Goal: Task Accomplishment & Management: Manage account settings

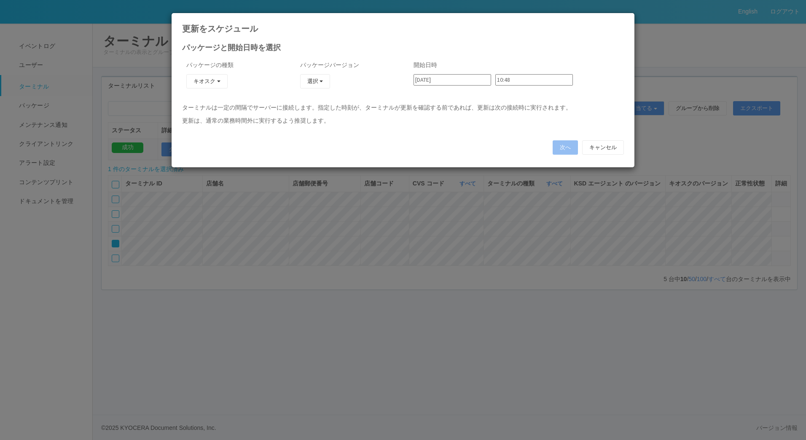
click at [624, 19] on icon at bounding box center [624, 19] width 0 height 0
type input "10:39"
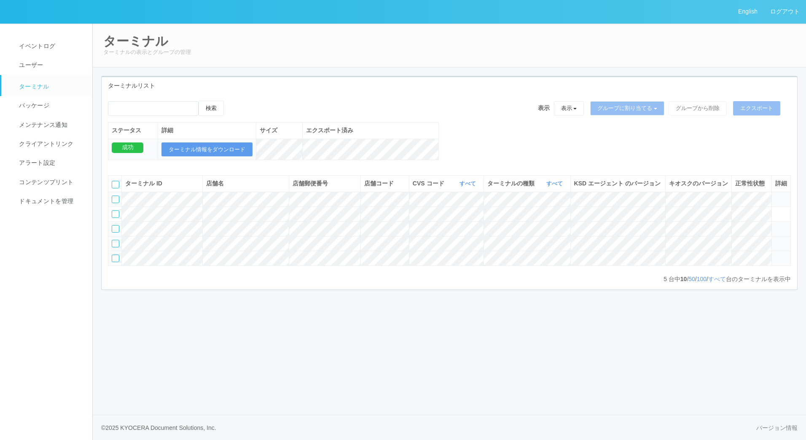
click at [775, 240] on icon at bounding box center [775, 240] width 0 height 0
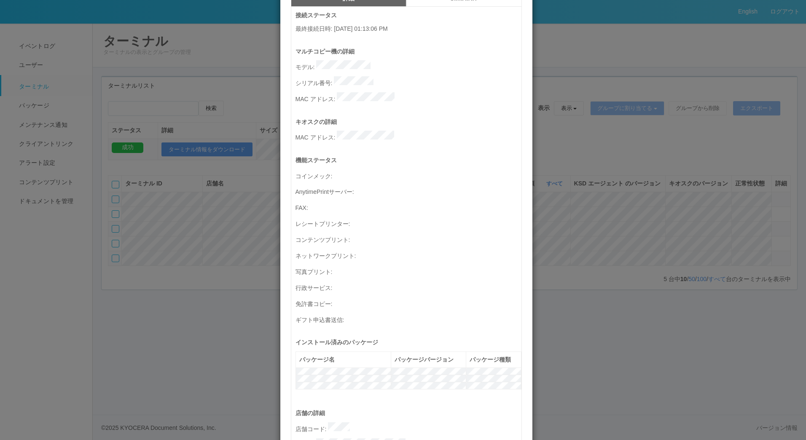
scroll to position [11, 0]
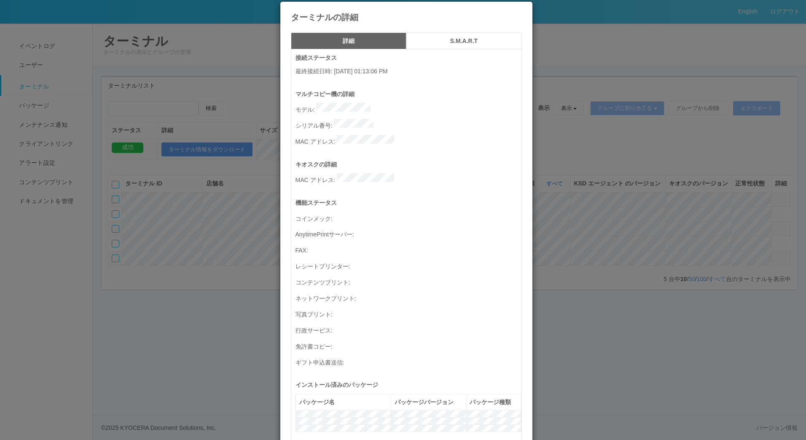
click at [522, 8] on icon at bounding box center [522, 8] width 0 height 0
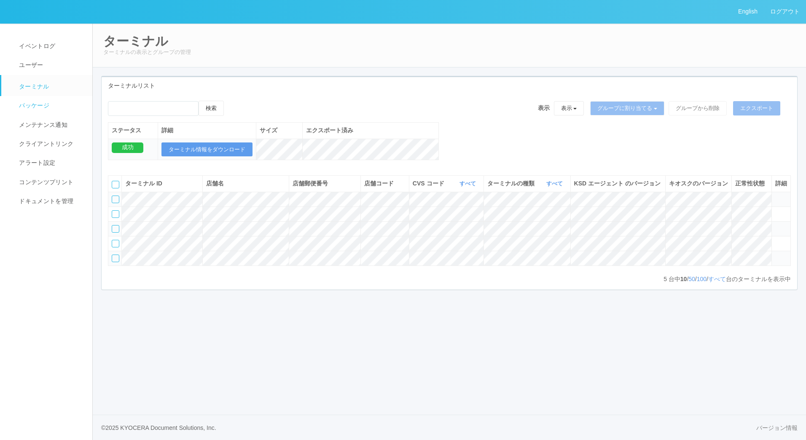
click at [42, 104] on span "パッケージ" at bounding box center [33, 105] width 32 height 7
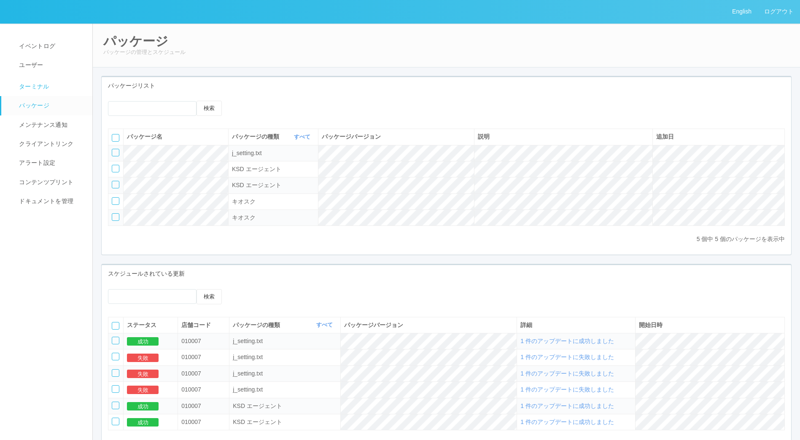
click at [59, 90] on link "ターミナル" at bounding box center [50, 85] width 99 height 21
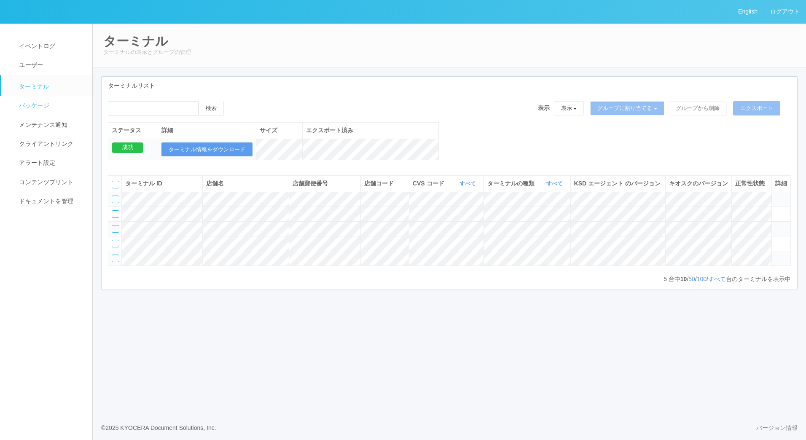
click at [43, 109] on link "パッケージ" at bounding box center [50, 105] width 99 height 19
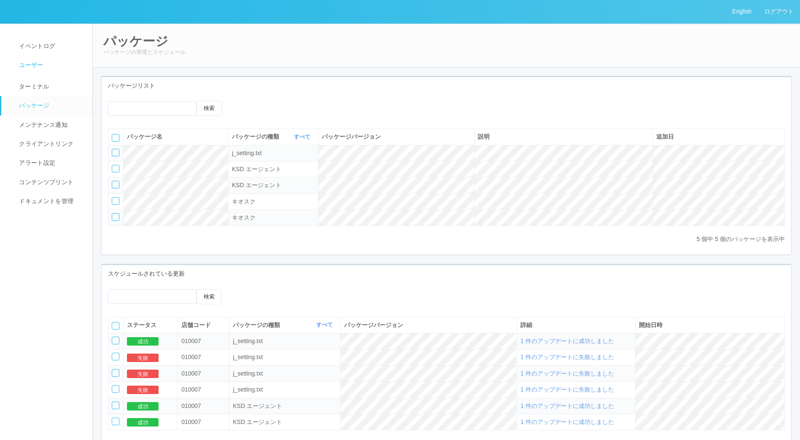
click at [39, 64] on span "ユーザー" at bounding box center [30, 65] width 26 height 7
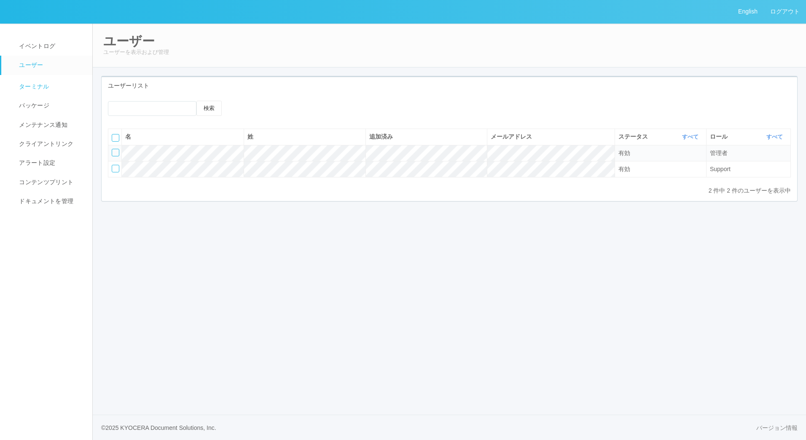
click at [46, 87] on span "ターミナル" at bounding box center [33, 86] width 32 height 7
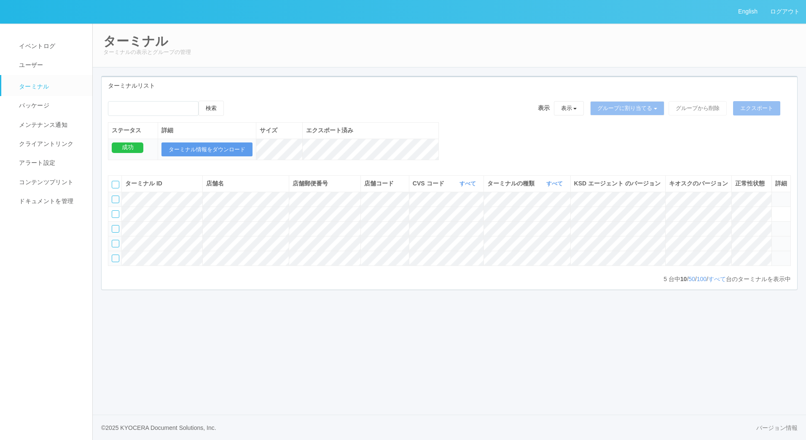
click at [114, 247] on div at bounding box center [116, 244] width 8 height 8
click at [232, 101] on icon at bounding box center [232, 101] width 0 height 0
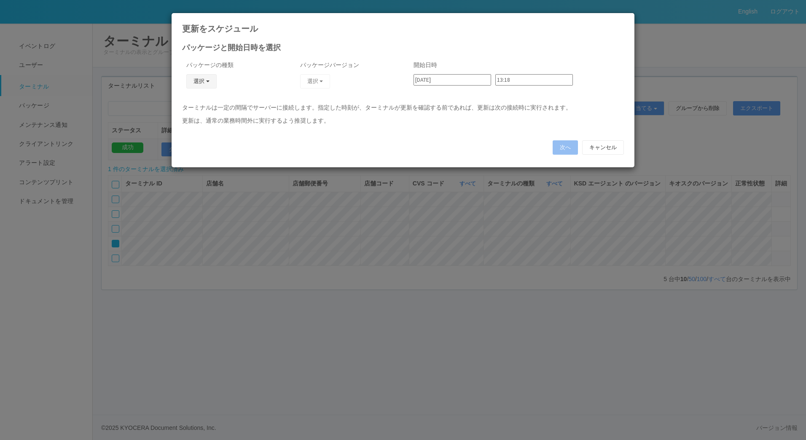
click at [210, 83] on button "選択" at bounding box center [201, 81] width 30 height 14
click at [194, 115] on link "キオスク" at bounding box center [189, 117] width 67 height 13
click at [317, 79] on button "選択" at bounding box center [315, 81] width 30 height 14
click at [305, 121] on link "2.1.5195" at bounding box center [302, 117] width 67 height 13
click at [516, 83] on input "13:18" at bounding box center [534, 79] width 78 height 11
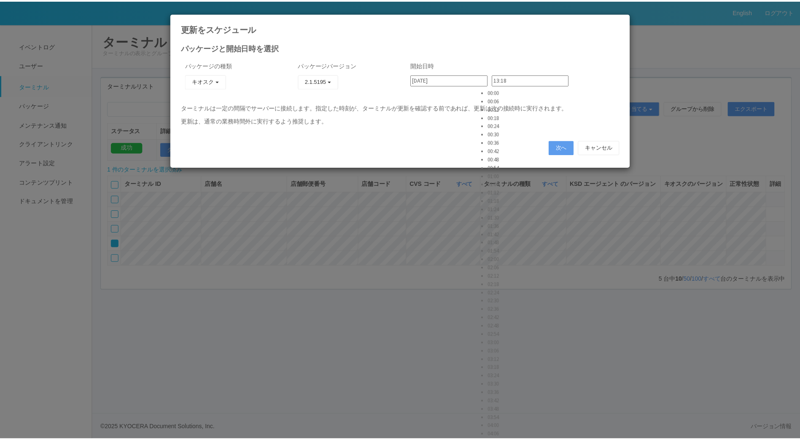
scroll to position [1644, 0]
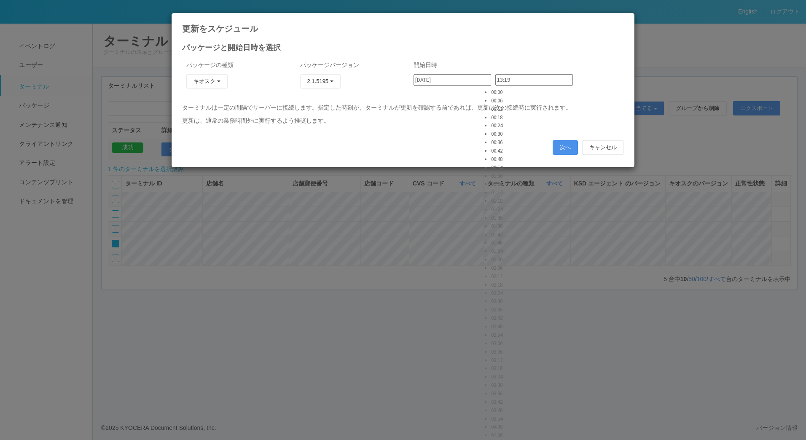
type input "13:19"
click at [567, 142] on button "次へ" at bounding box center [565, 147] width 25 height 14
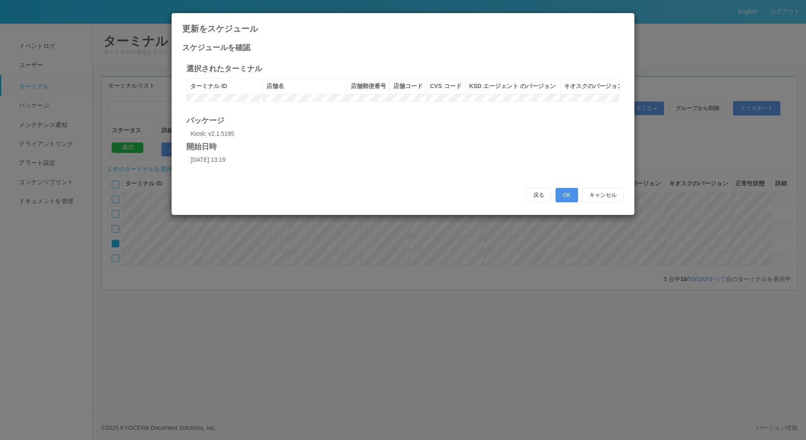
click at [565, 202] on button "OK" at bounding box center [567, 195] width 22 height 14
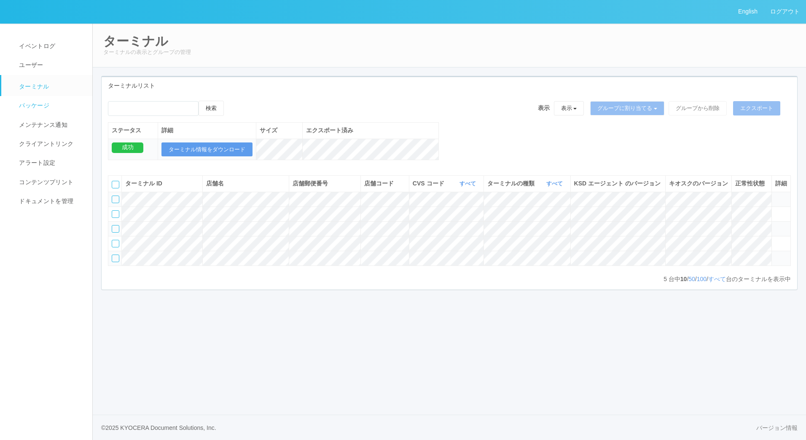
click at [17, 107] on span "パッケージ" at bounding box center [33, 105] width 32 height 7
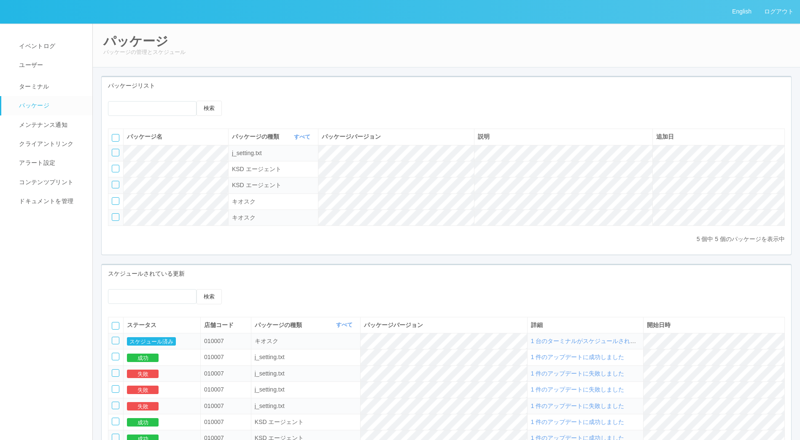
click at [115, 344] on div at bounding box center [116, 341] width 8 height 8
click at [241, 289] on icon at bounding box center [241, 289] width 0 height 0
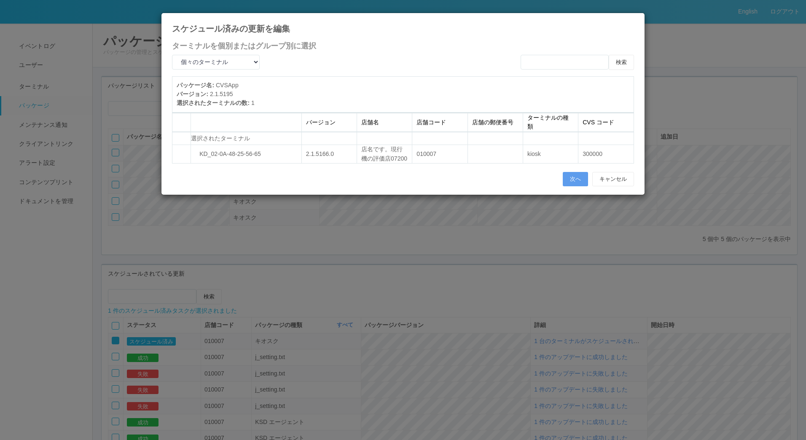
click at [634, 19] on icon at bounding box center [634, 19] width 0 height 0
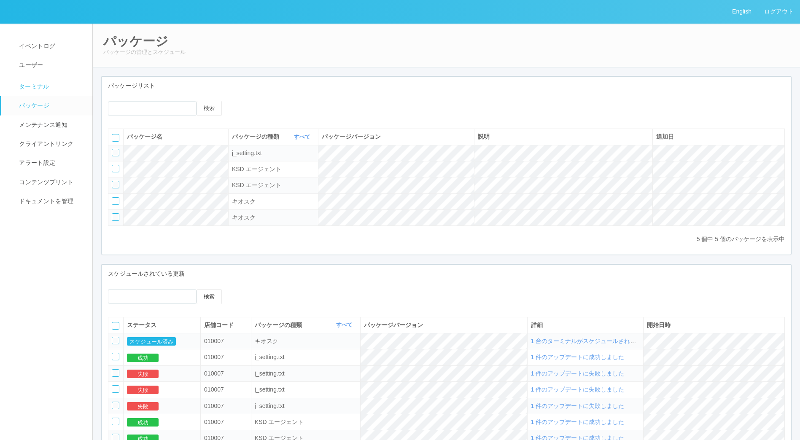
click at [35, 84] on span "ターミナル" at bounding box center [33, 86] width 32 height 7
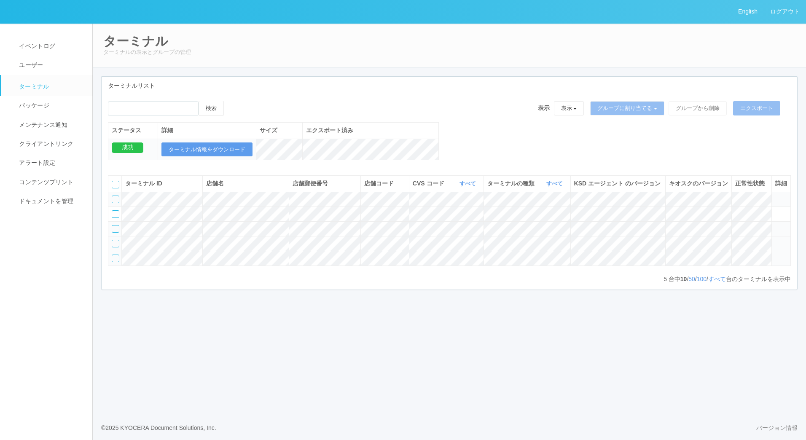
click at [775, 240] on icon at bounding box center [775, 240] width 0 height 0
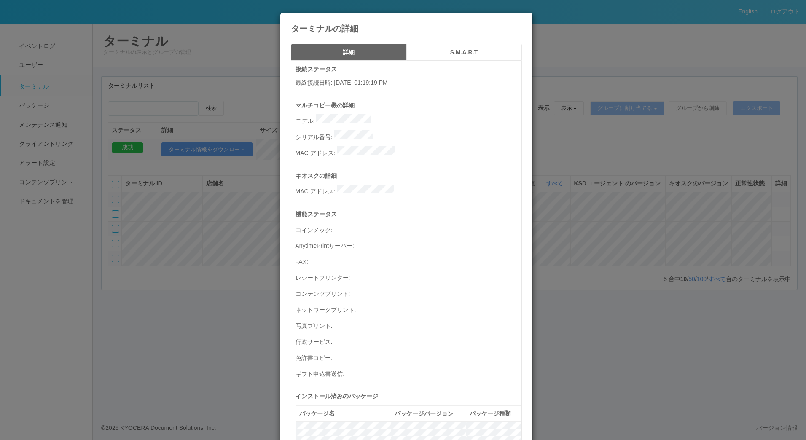
click at [522, 19] on icon at bounding box center [522, 19] width 0 height 0
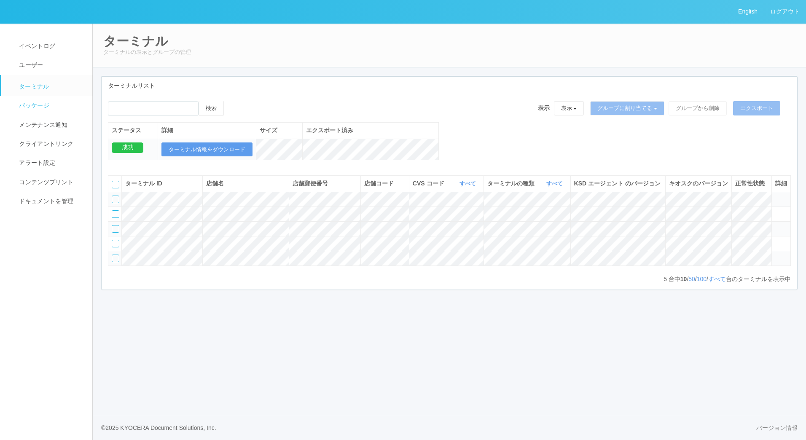
click at [61, 102] on link "パッケージ" at bounding box center [50, 105] width 99 height 19
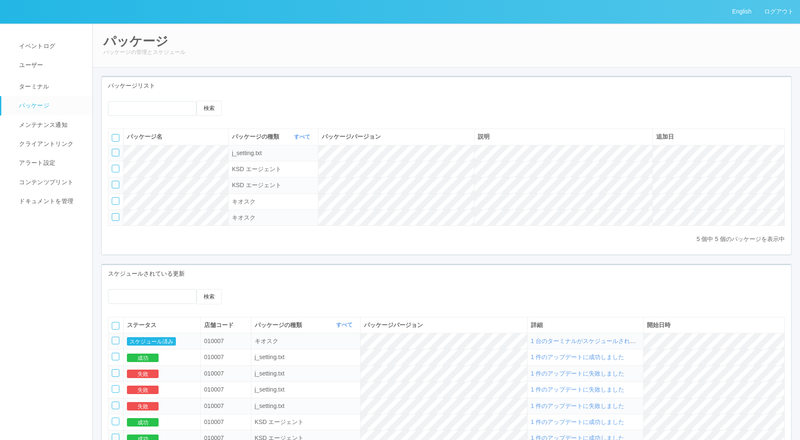
click at [116, 344] on div at bounding box center [116, 341] width 8 height 8
click at [241, 289] on icon at bounding box center [241, 289] width 0 height 0
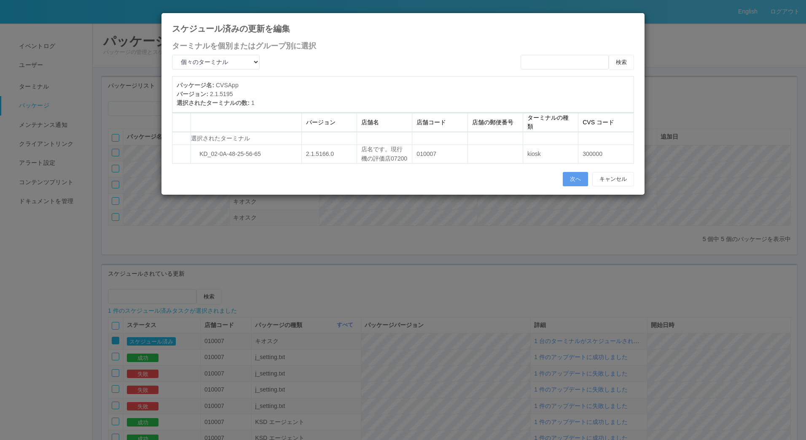
click at [634, 19] on icon at bounding box center [634, 19] width 0 height 0
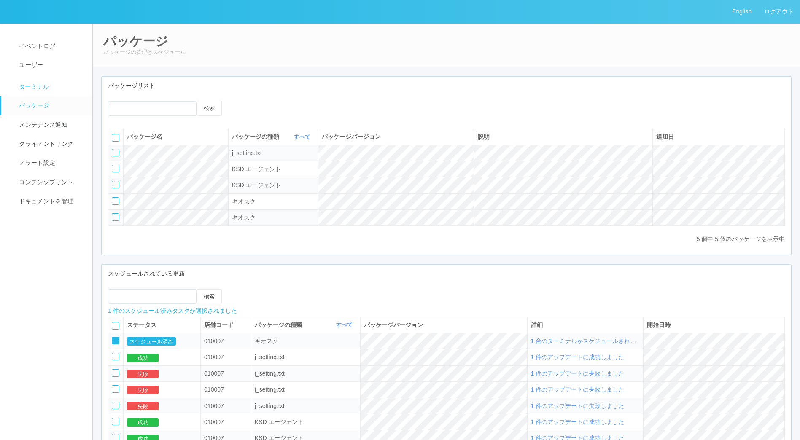
click at [48, 89] on span "ターミナル" at bounding box center [33, 86] width 32 height 7
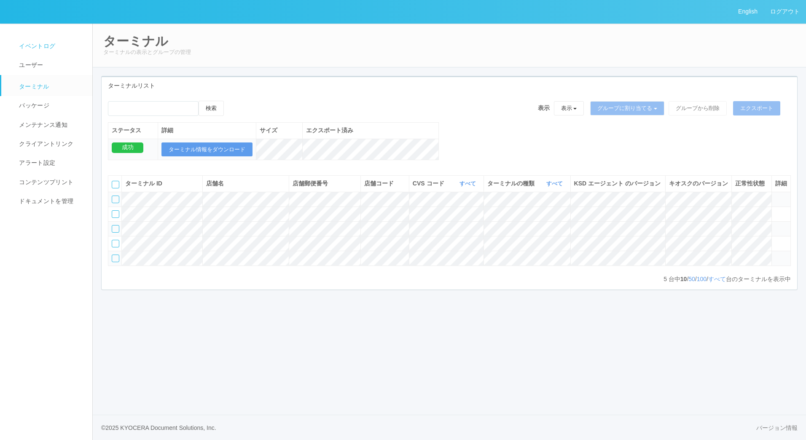
click at [31, 40] on link "イベントログ" at bounding box center [50, 46] width 99 height 19
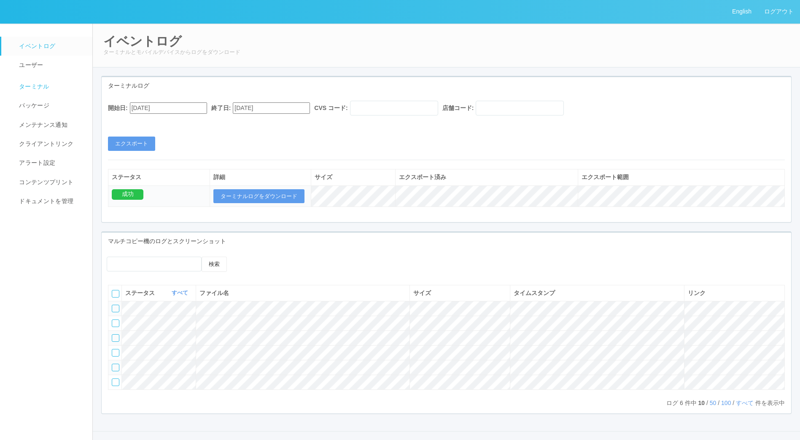
click at [46, 79] on link "ターミナル" at bounding box center [50, 85] width 99 height 21
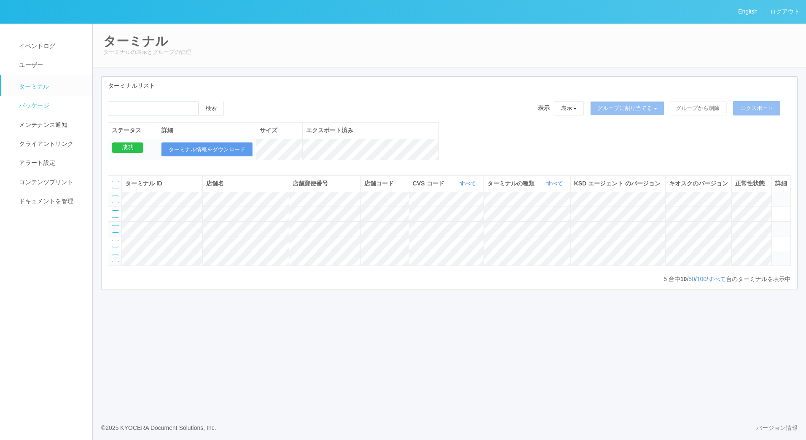
click at [46, 104] on span "パッケージ" at bounding box center [33, 105] width 32 height 7
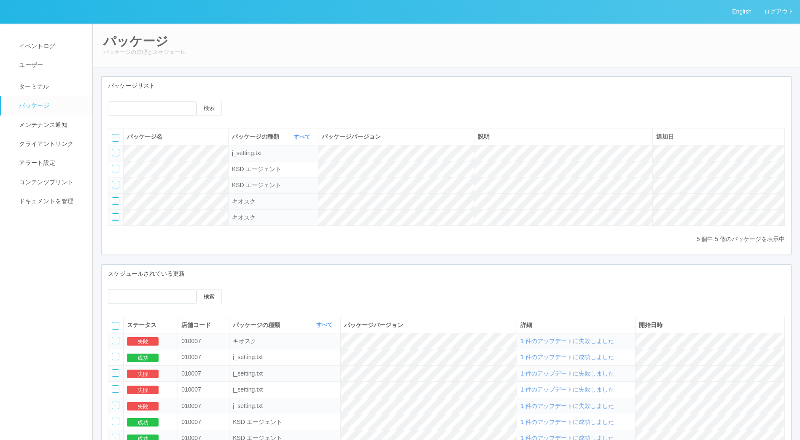
click at [118, 203] on div at bounding box center [116, 201] width 8 height 8
click at [247, 101] on icon at bounding box center [247, 101] width 0 height 0
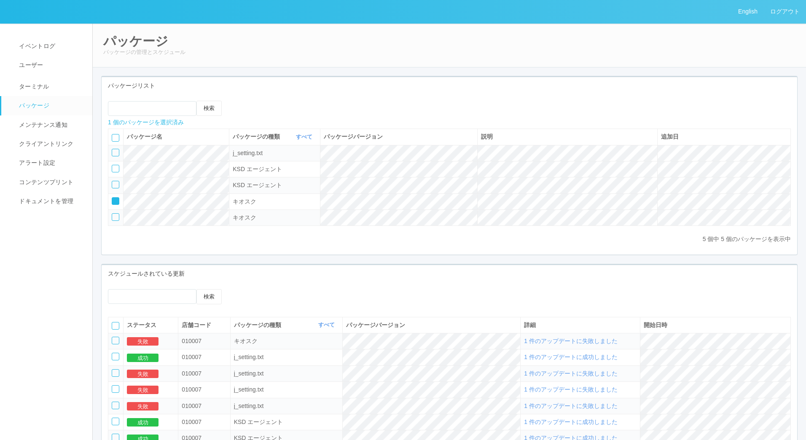
select select "Kiosk"
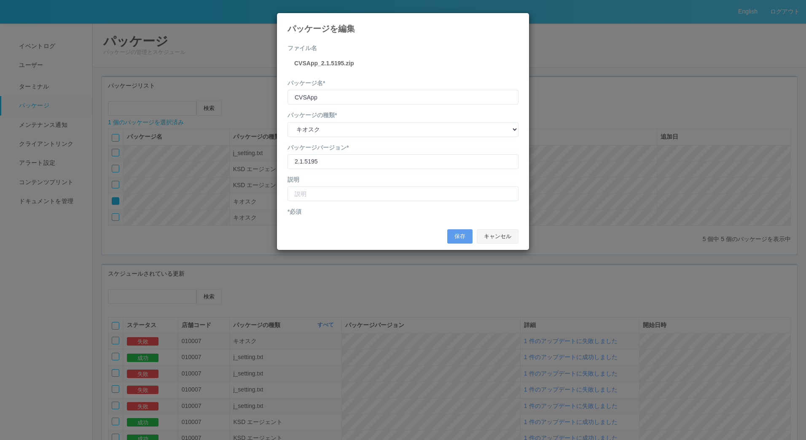
click at [497, 236] on button "キャンセル" at bounding box center [498, 236] width 42 height 14
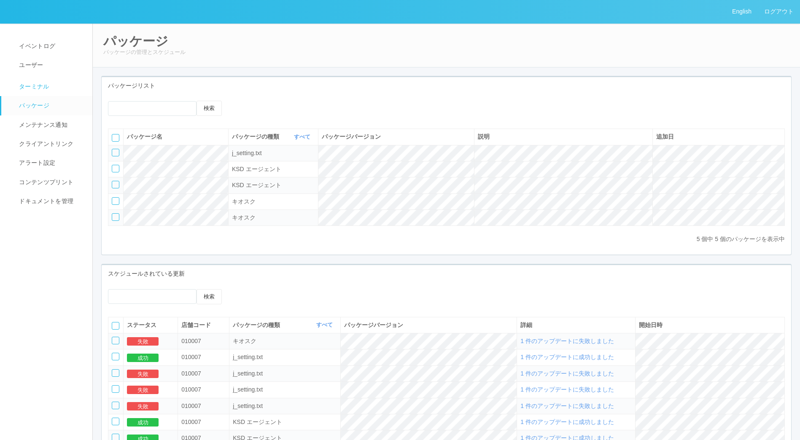
click at [39, 89] on span "ターミナル" at bounding box center [33, 86] width 32 height 7
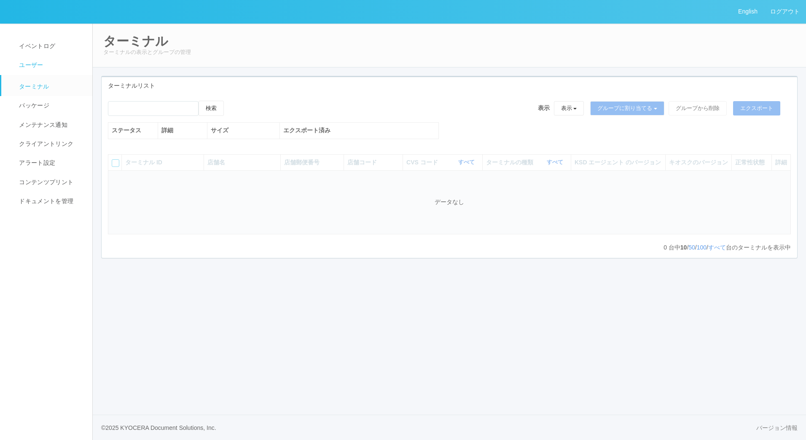
click at [37, 68] on span "ユーザー" at bounding box center [30, 65] width 26 height 7
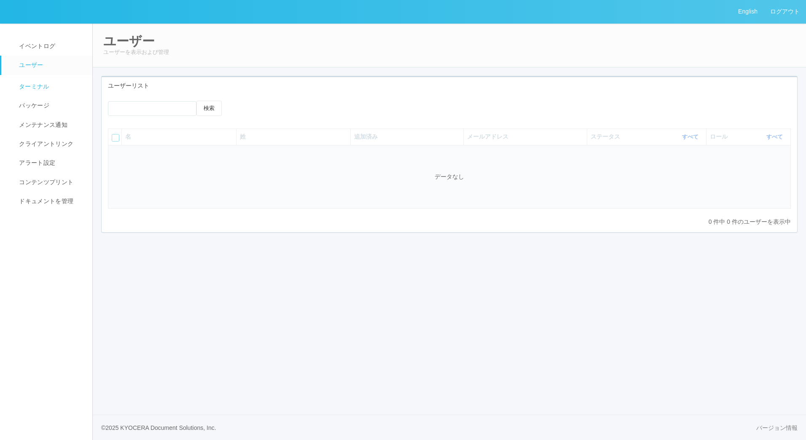
click at [37, 88] on span "ターミナル" at bounding box center [33, 86] width 32 height 7
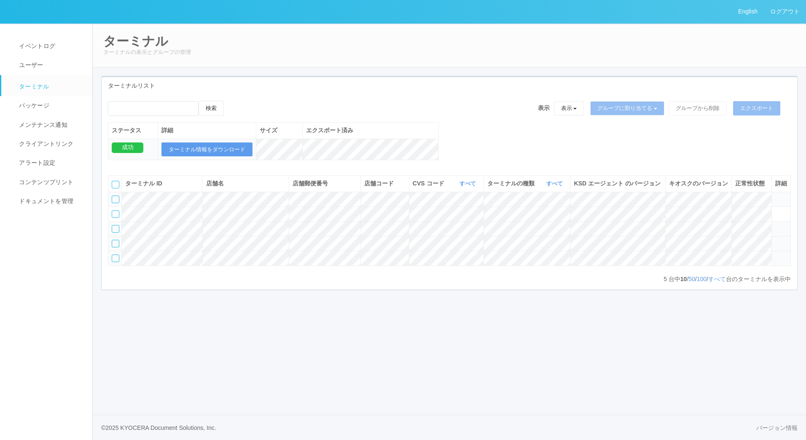
click at [115, 247] on div at bounding box center [116, 244] width 8 height 8
click at [232, 101] on icon at bounding box center [232, 101] width 0 height 0
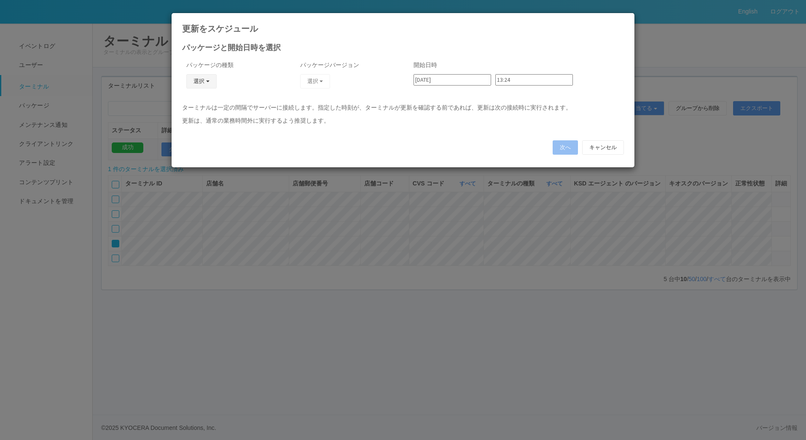
click at [197, 84] on button "選択" at bounding box center [201, 81] width 30 height 14
click at [189, 118] on link "キオスク" at bounding box center [189, 117] width 67 height 13
click at [326, 80] on button "選択" at bounding box center [315, 81] width 30 height 14
click at [296, 118] on link "2.1.5195" at bounding box center [302, 117] width 67 height 13
click at [508, 83] on input "13:24" at bounding box center [534, 79] width 78 height 11
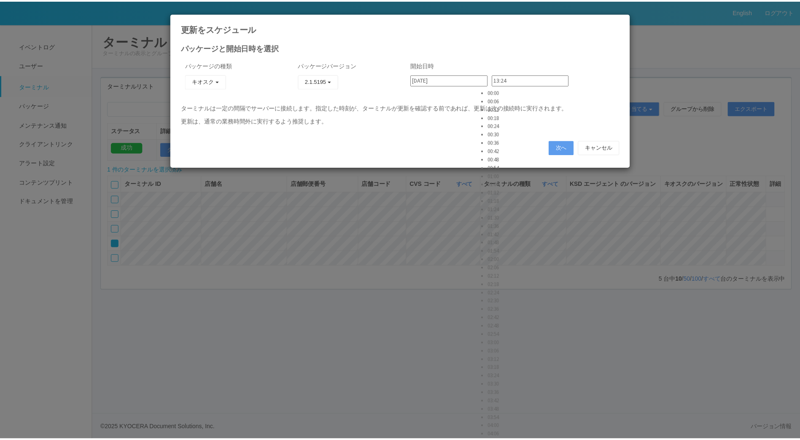
scroll to position [1644, 0]
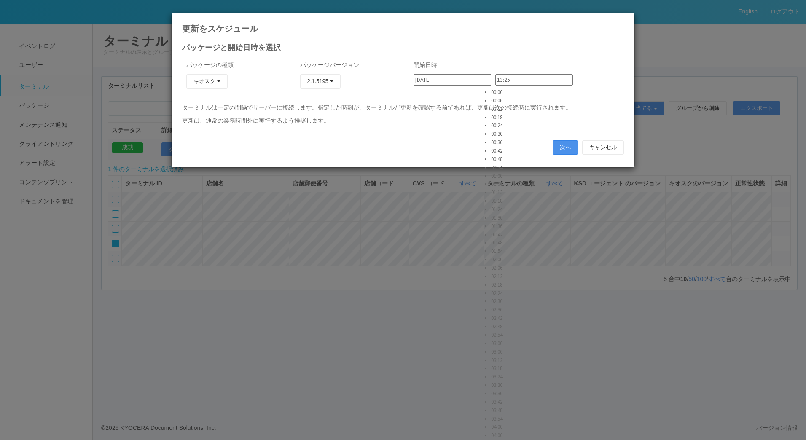
type input "13:25"
click at [558, 146] on button "次へ" at bounding box center [565, 147] width 25 height 14
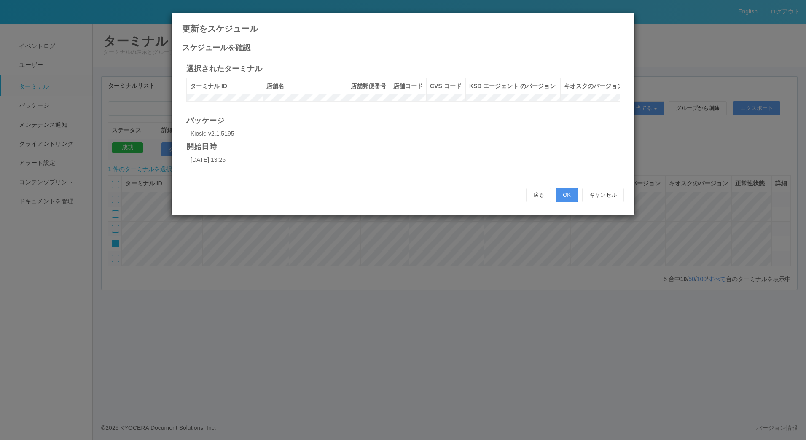
click at [568, 202] on button "OK" at bounding box center [567, 195] width 22 height 14
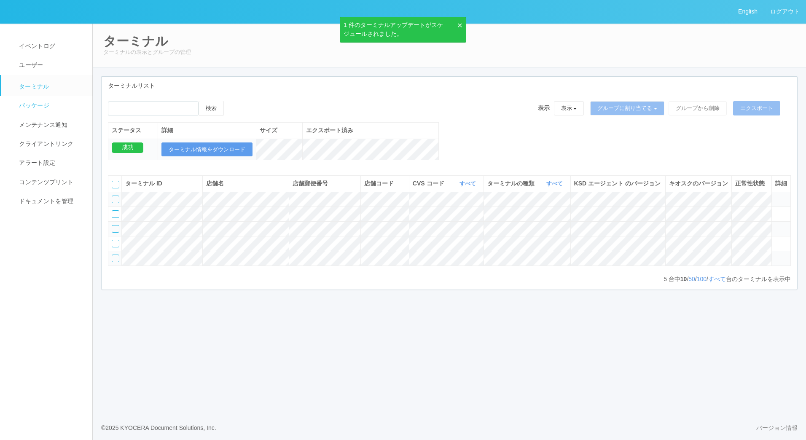
click at [38, 107] on span "パッケージ" at bounding box center [33, 105] width 32 height 7
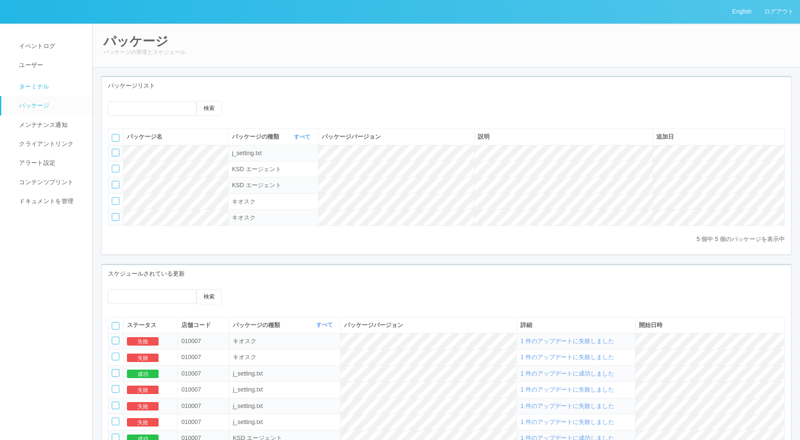
click at [42, 83] on span "ターミナル" at bounding box center [33, 86] width 32 height 7
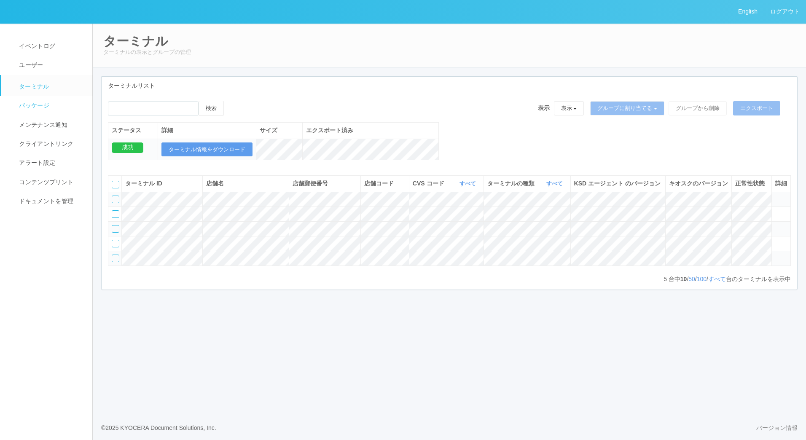
click at [48, 109] on span "パッケージ" at bounding box center [33, 105] width 32 height 7
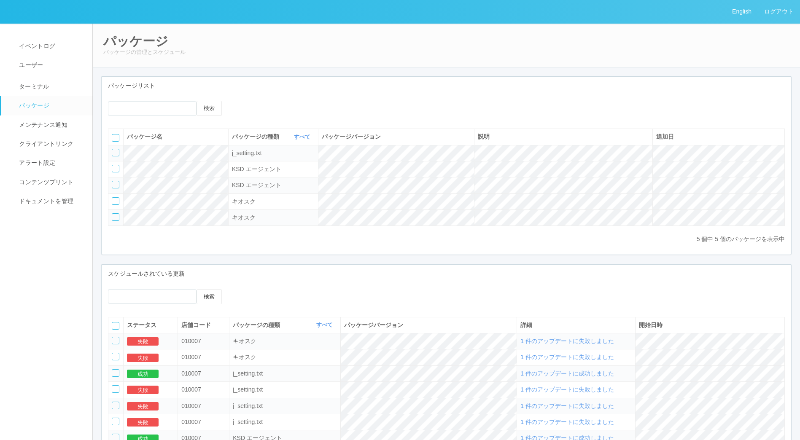
click at [241, 101] on icon at bounding box center [241, 101] width 0 height 0
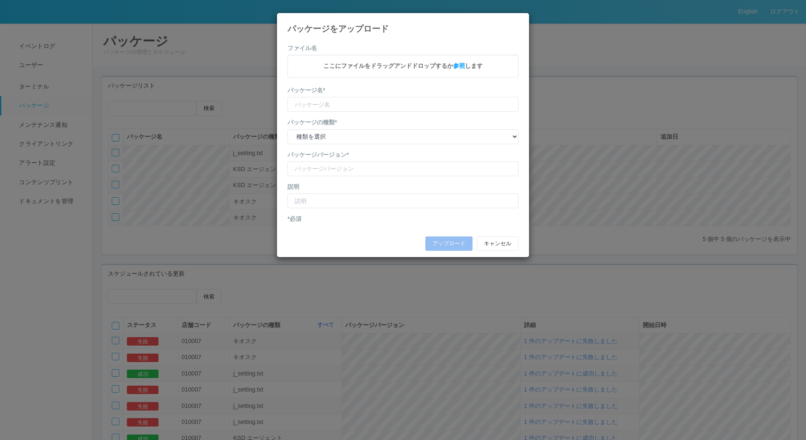
click at [518, 19] on icon at bounding box center [518, 19] width 0 height 0
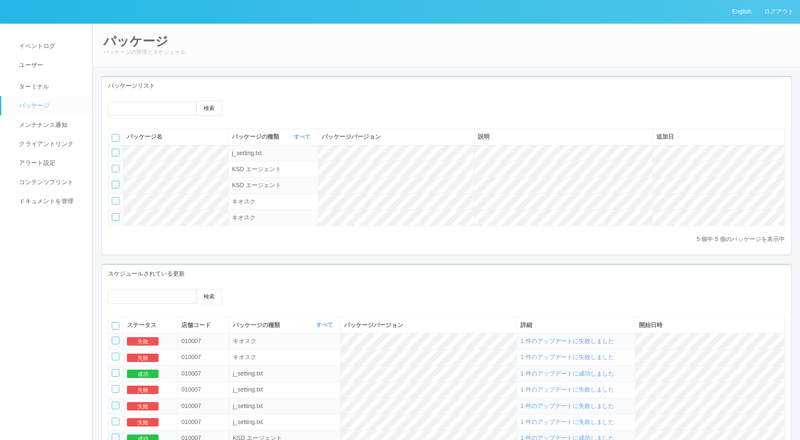
click at [113, 218] on div at bounding box center [116, 217] width 8 height 8
click at [113, 214] on icon at bounding box center [113, 214] width 0 height 0
click at [116, 200] on div at bounding box center [116, 201] width 8 height 8
click at [247, 101] on icon at bounding box center [247, 101] width 0 height 0
select select "Kiosk"
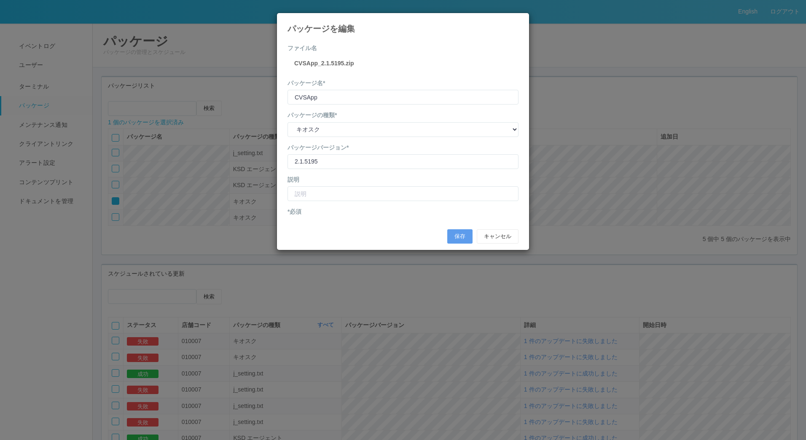
click at [344, 62] on label "CVSApp_2.1.5195.zip" at bounding box center [324, 63] width 60 height 9
click at [513, 24] on div "パッケージを編集" at bounding box center [403, 23] width 252 height 20
click at [518, 19] on icon at bounding box center [518, 19] width 0 height 0
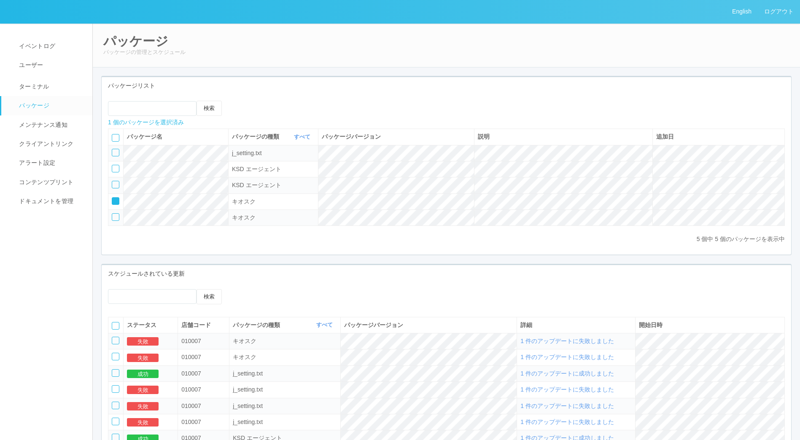
click at [247, 101] on icon at bounding box center [247, 101] width 0 height 0
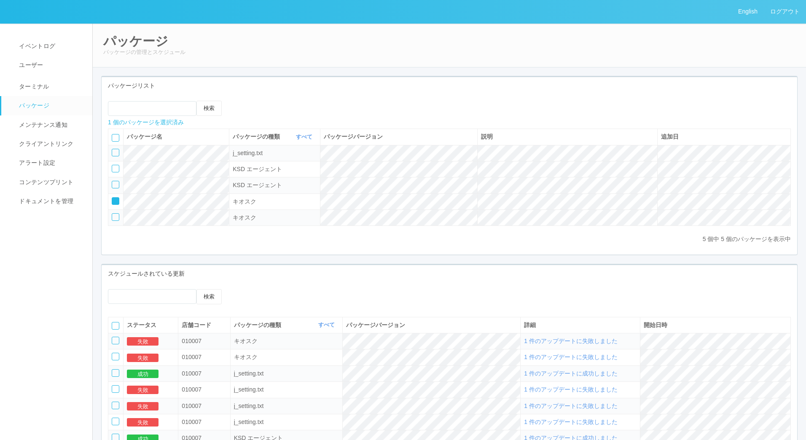
select select "Kiosk"
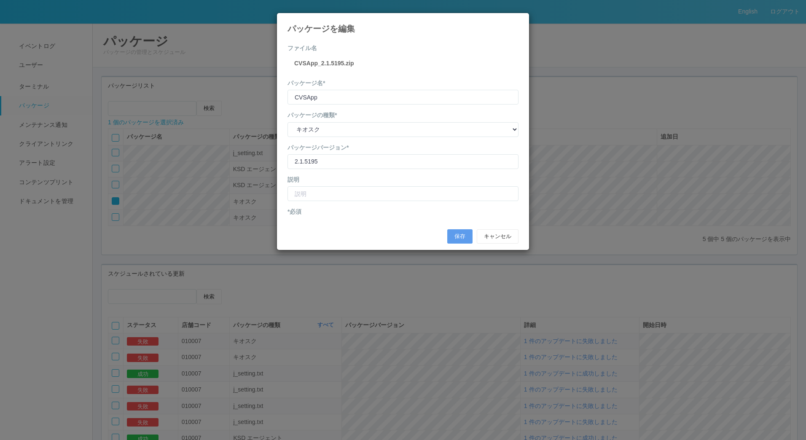
click at [518, 19] on icon at bounding box center [518, 19] width 0 height 0
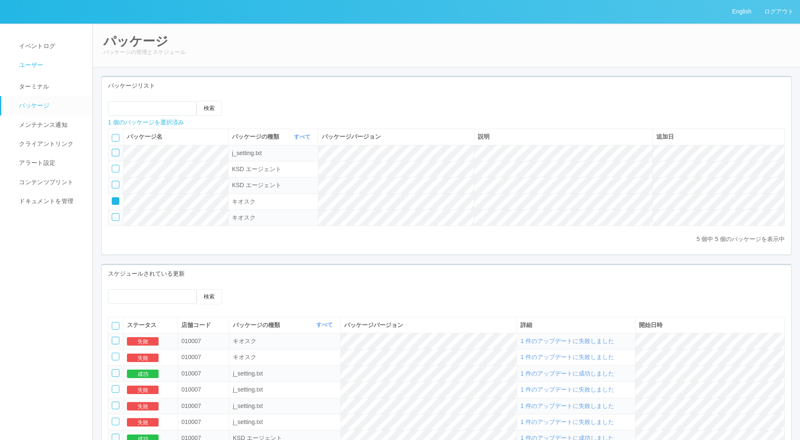
click at [45, 67] on link "ユーザー" at bounding box center [50, 65] width 99 height 19
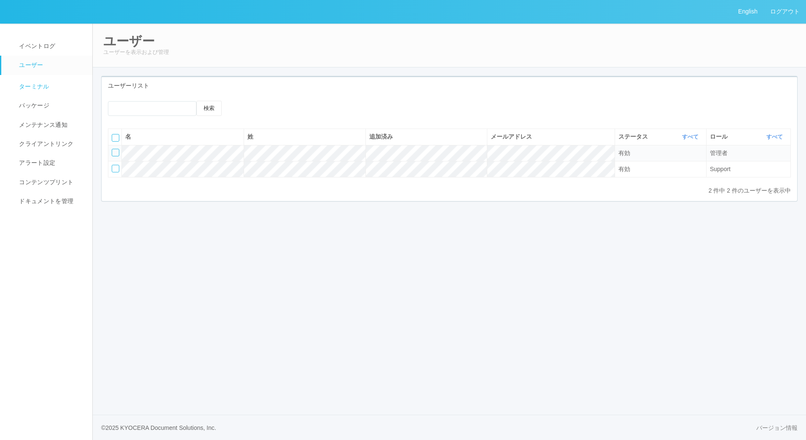
click at [38, 83] on span "ターミナル" at bounding box center [33, 86] width 32 height 7
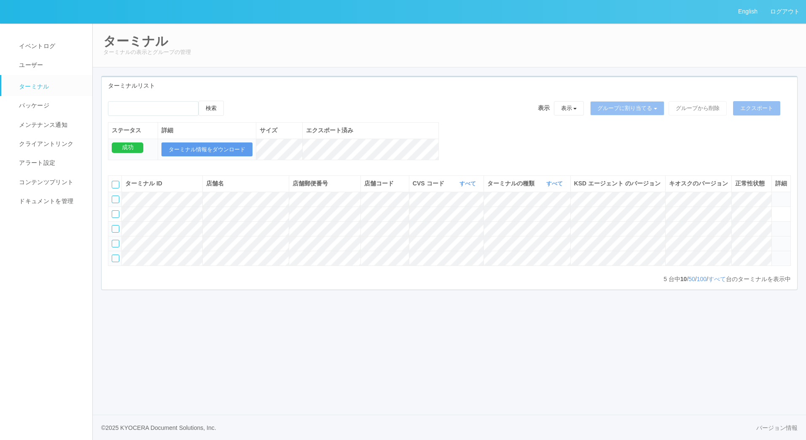
click at [117, 251] on td at bounding box center [114, 243] width 13 height 15
click at [117, 247] on div at bounding box center [116, 244] width 8 height 8
click at [232, 101] on icon at bounding box center [232, 101] width 0 height 0
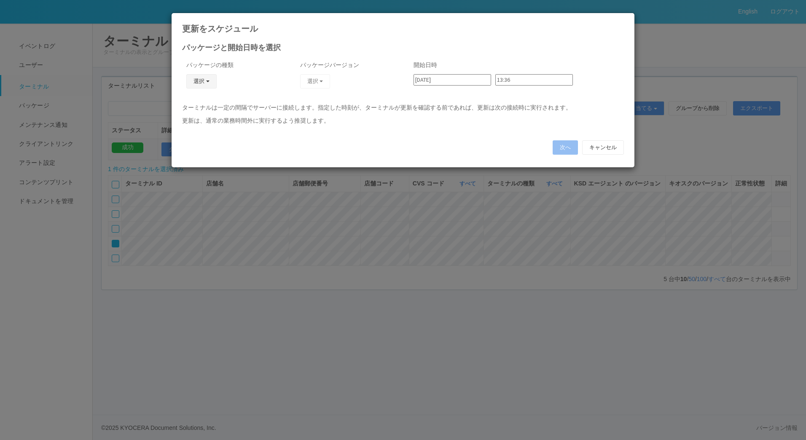
click at [205, 78] on button "選択" at bounding box center [201, 81] width 30 height 14
click at [189, 117] on link "キオスク" at bounding box center [189, 117] width 67 height 13
click at [319, 83] on button "選択" at bounding box center [315, 81] width 30 height 14
click at [298, 121] on link "2.1.5195" at bounding box center [302, 117] width 67 height 13
click at [521, 83] on input "13:36" at bounding box center [534, 79] width 78 height 11
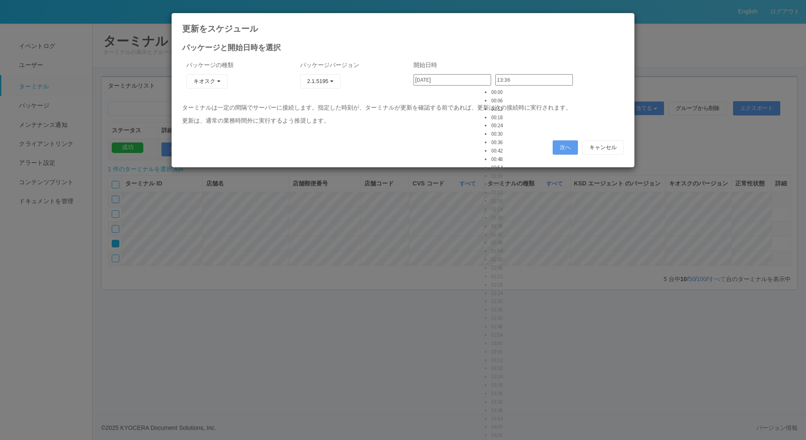
scroll to position [1644, 0]
type input "13:37"
click at [558, 145] on button "次へ" at bounding box center [565, 147] width 25 height 14
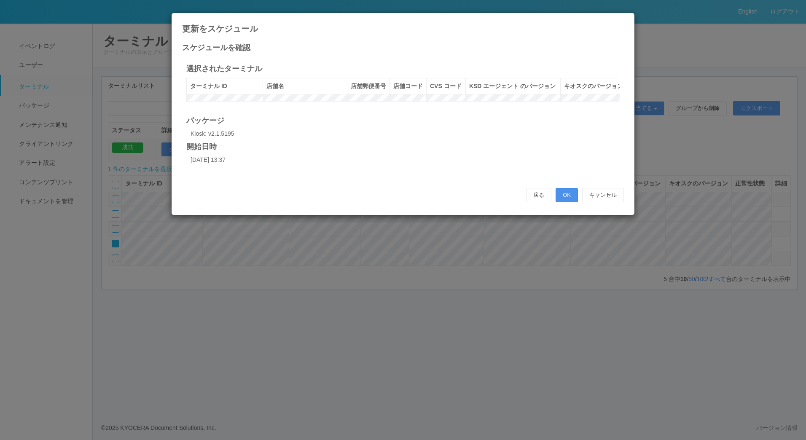
click at [570, 202] on button "OK" at bounding box center [567, 195] width 22 height 14
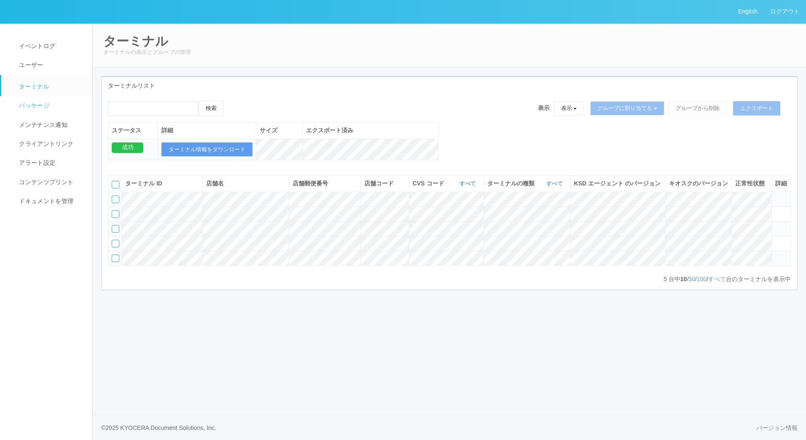
click at [48, 106] on span "パッケージ" at bounding box center [33, 105] width 32 height 7
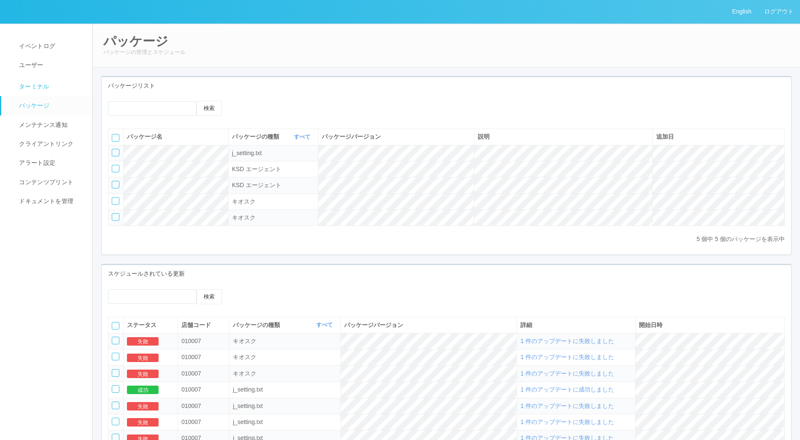
click at [46, 81] on link "ターミナル" at bounding box center [50, 85] width 99 height 21
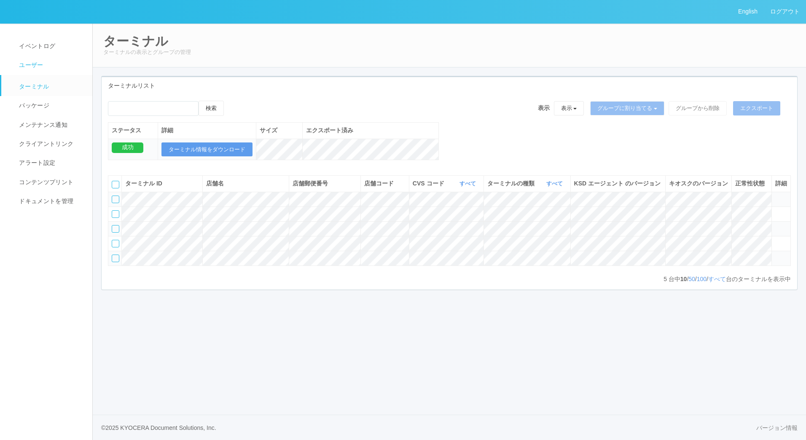
click at [48, 63] on link "ユーザー" at bounding box center [50, 65] width 99 height 19
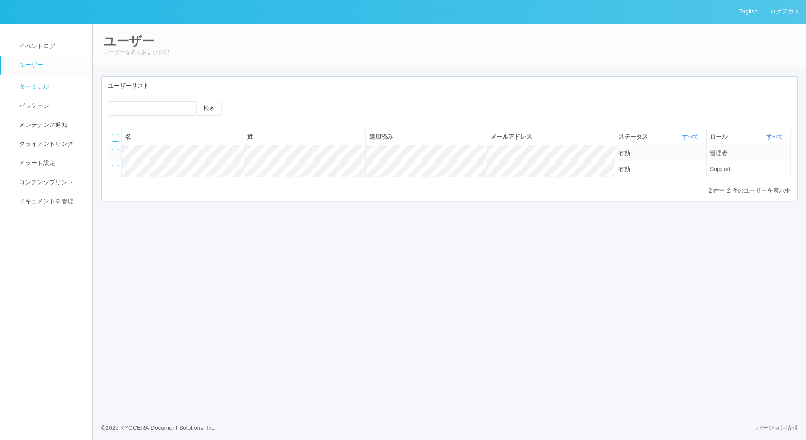
click at [44, 86] on span "ターミナル" at bounding box center [33, 86] width 32 height 7
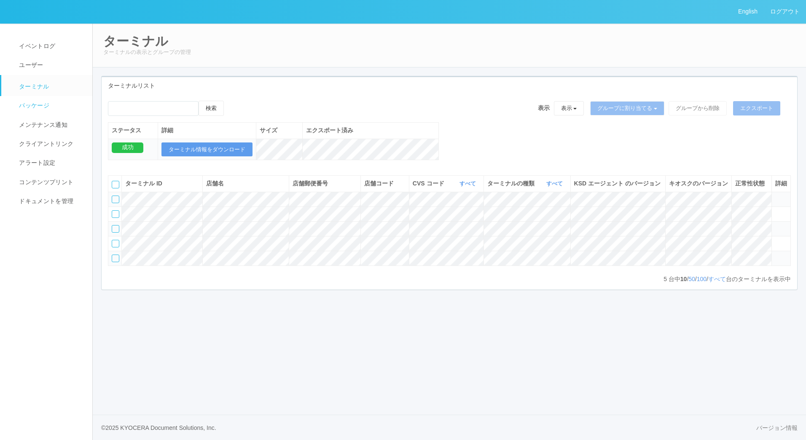
click at [44, 106] on span "パッケージ" at bounding box center [33, 105] width 32 height 7
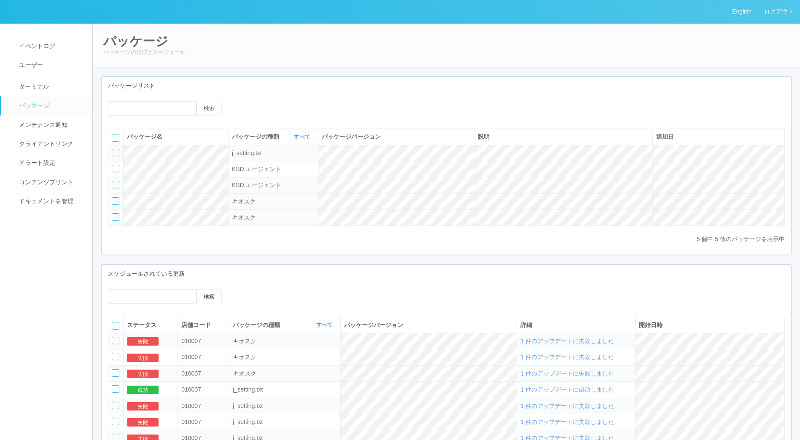
click at [117, 204] on div at bounding box center [116, 201] width 8 height 8
click at [247, 101] on icon at bounding box center [247, 101] width 0 height 0
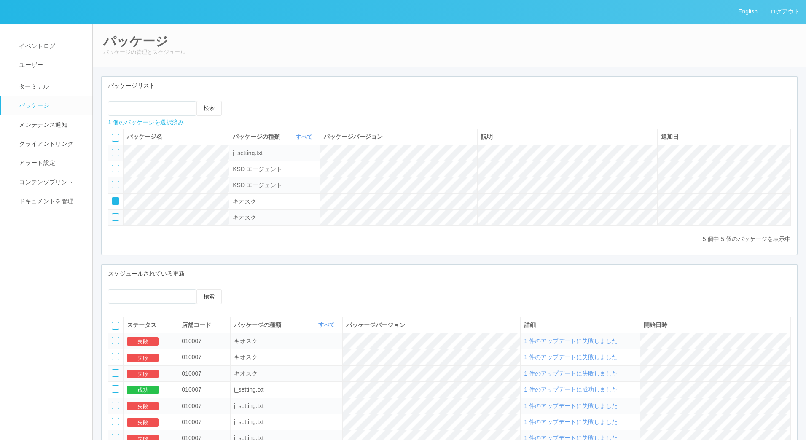
select select "Kiosk"
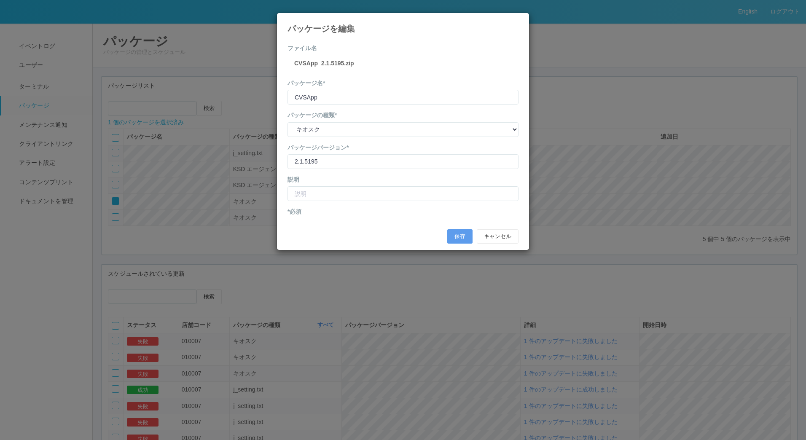
click at [518, 19] on icon at bounding box center [518, 19] width 0 height 0
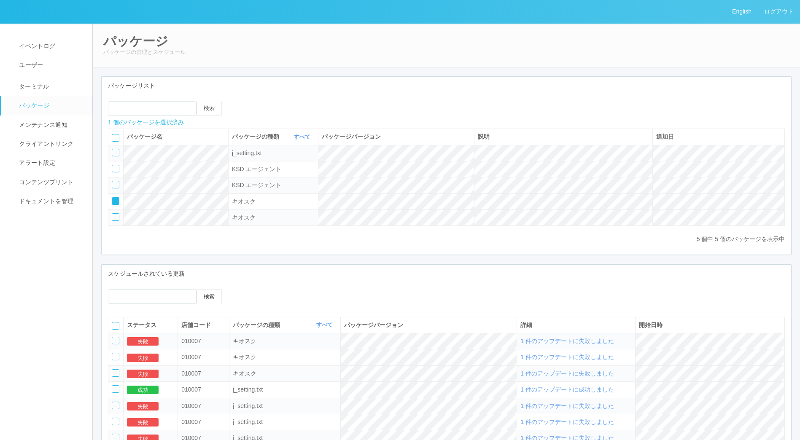
click at [120, 216] on td at bounding box center [115, 218] width 15 height 16
click at [113, 198] on icon at bounding box center [113, 198] width 0 height 0
click at [114, 200] on div at bounding box center [116, 201] width 8 height 8
click at [253, 101] on icon at bounding box center [253, 101] width 0 height 0
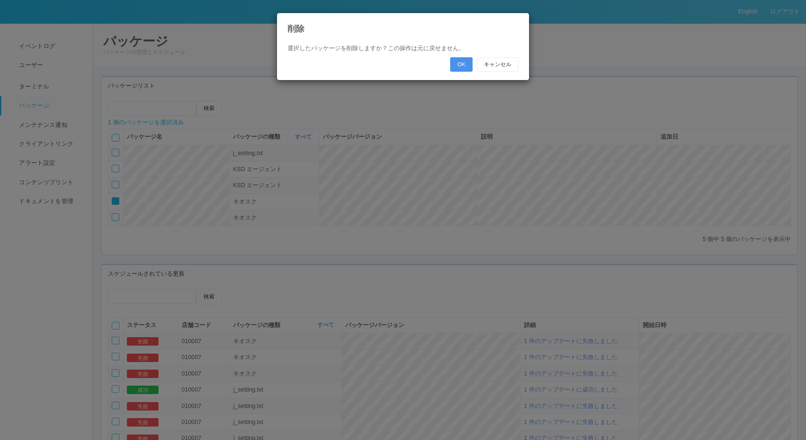
click at [459, 62] on button "OK" at bounding box center [461, 64] width 22 height 14
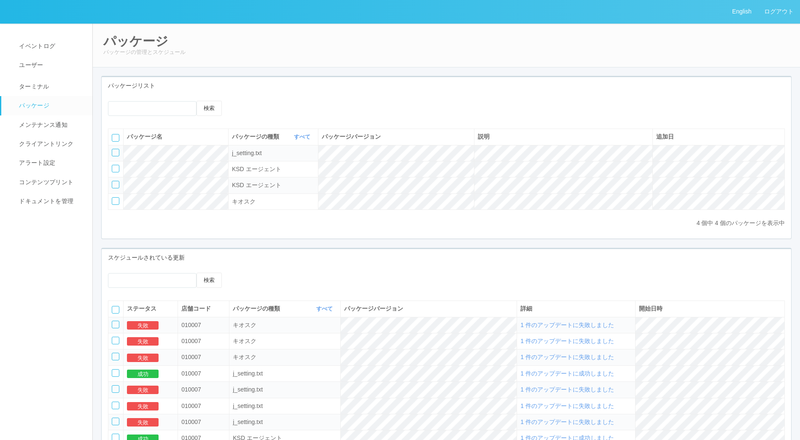
click at [241, 101] on icon at bounding box center [241, 101] width 0 height 0
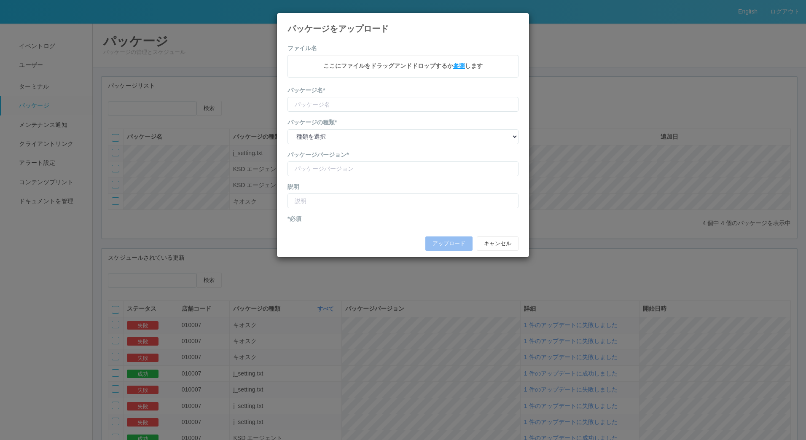
click at [460, 66] on span "参照" at bounding box center [459, 65] width 12 height 7
type input "CVSApp"
type input "2.1.5195"
click at [341, 137] on select "種類を選択 キオスク KSD エージェント j_setting.txt" at bounding box center [402, 137] width 231 height 15
select select "Kiosk"
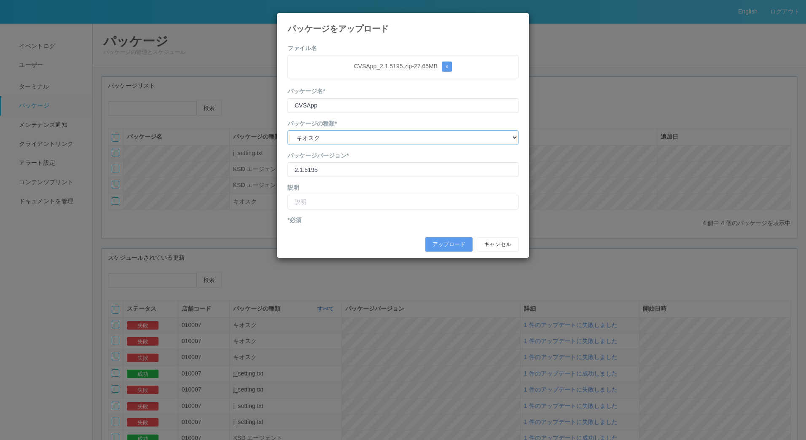
click at [287, 130] on select "種類を選択 キオスク KSD エージェント j_setting.txt" at bounding box center [402, 137] width 231 height 15
click at [447, 239] on button "アップロード" at bounding box center [448, 244] width 47 height 14
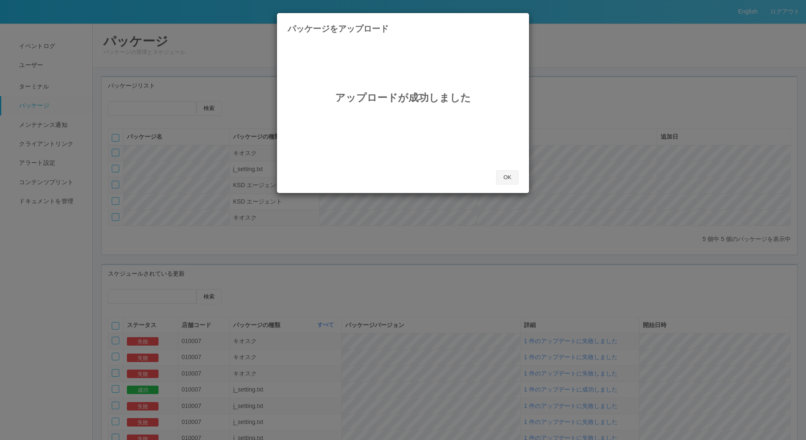
click at [508, 175] on button "OK" at bounding box center [507, 177] width 22 height 14
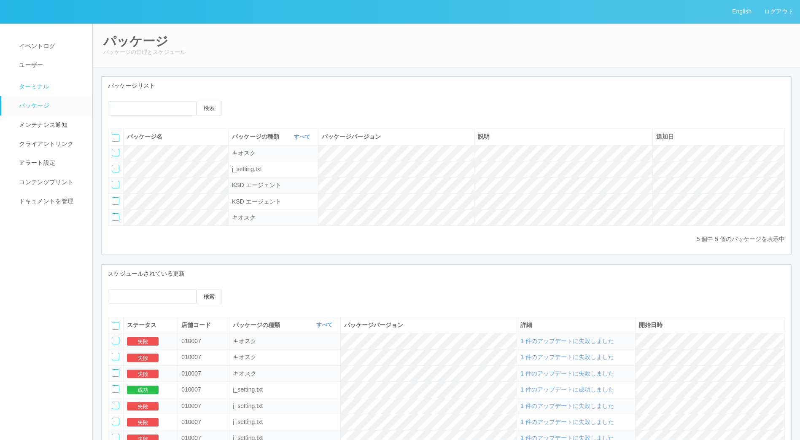
click at [36, 86] on span "ターミナル" at bounding box center [33, 86] width 32 height 7
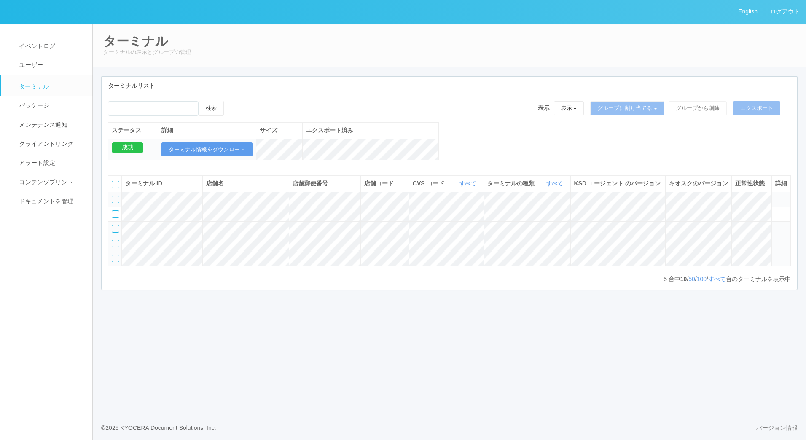
click at [114, 247] on div at bounding box center [116, 244] width 8 height 8
click at [232, 101] on icon at bounding box center [232, 101] width 0 height 0
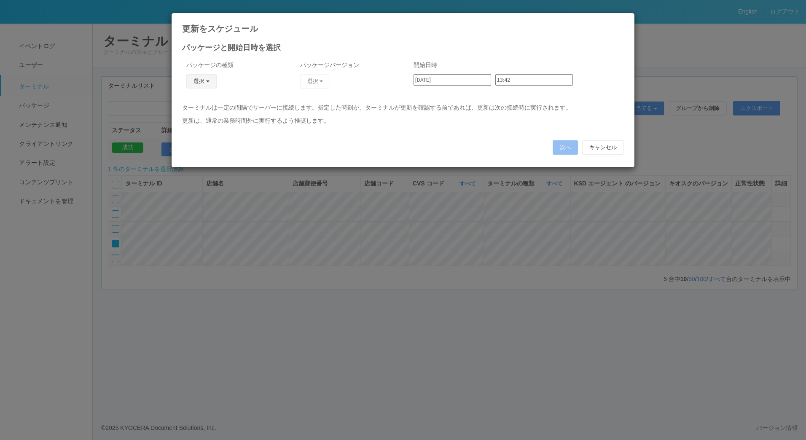
click at [202, 81] on button "選択" at bounding box center [201, 81] width 30 height 14
click at [182, 118] on link "キオスク" at bounding box center [189, 117] width 67 height 13
click at [310, 81] on button "選択" at bounding box center [315, 81] width 30 height 14
click at [301, 105] on link "2.1.5195" at bounding box center [302, 104] width 67 height 13
click at [526, 82] on input "13:42" at bounding box center [534, 79] width 78 height 11
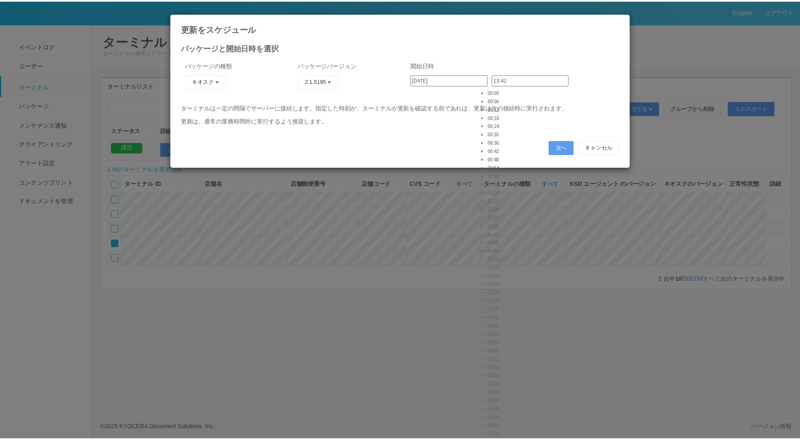
scroll to position [1644, 0]
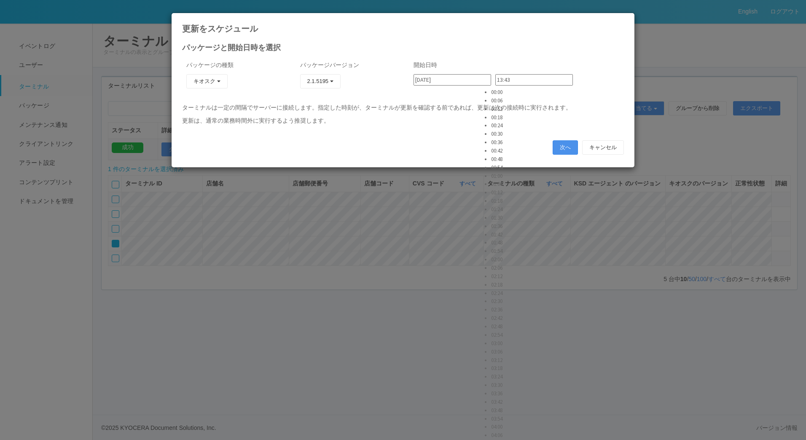
type input "13:43"
click at [571, 143] on button "次へ" at bounding box center [565, 147] width 25 height 14
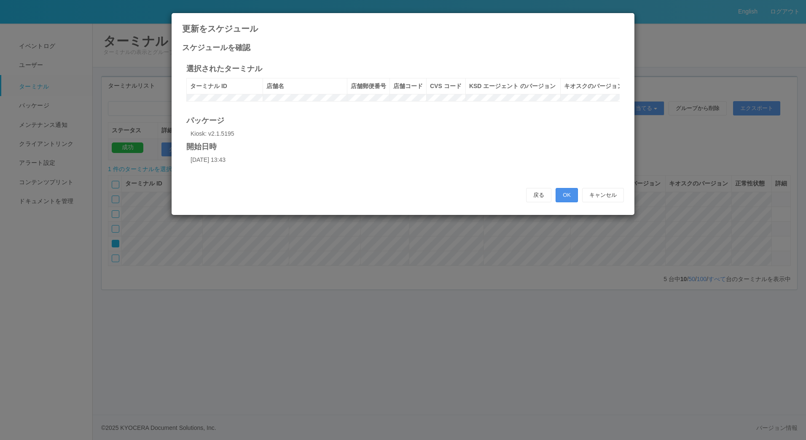
click at [563, 202] on button "OK" at bounding box center [567, 195] width 22 height 14
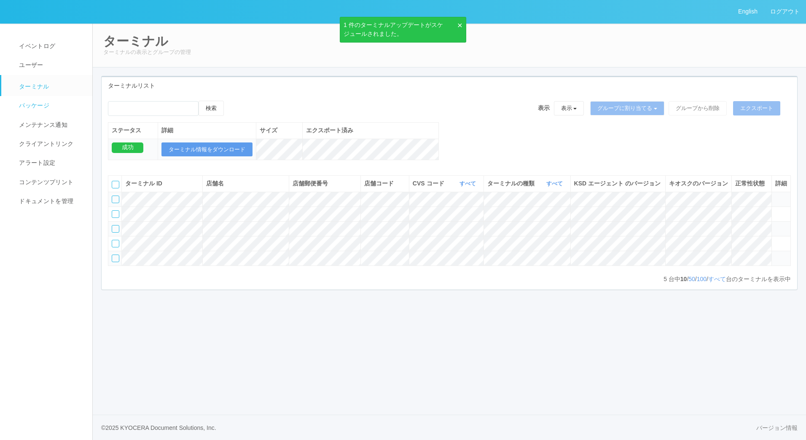
click at [24, 95] on link "ターミナル" at bounding box center [50, 85] width 99 height 21
click at [24, 99] on link "パッケージ" at bounding box center [50, 105] width 99 height 19
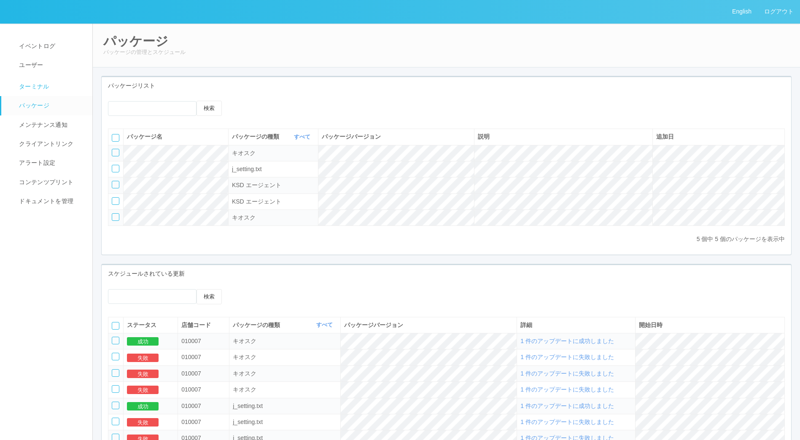
click at [32, 87] on span "ターミナル" at bounding box center [33, 86] width 32 height 7
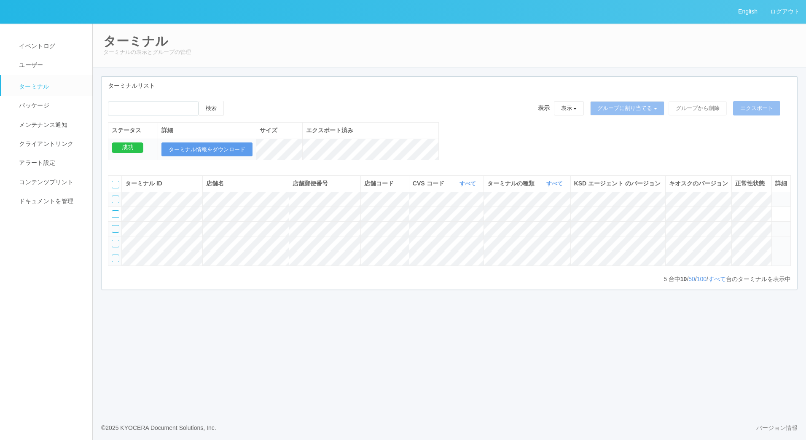
click at [115, 247] on div at bounding box center [116, 244] width 8 height 8
click at [232, 101] on icon at bounding box center [232, 101] width 0 height 0
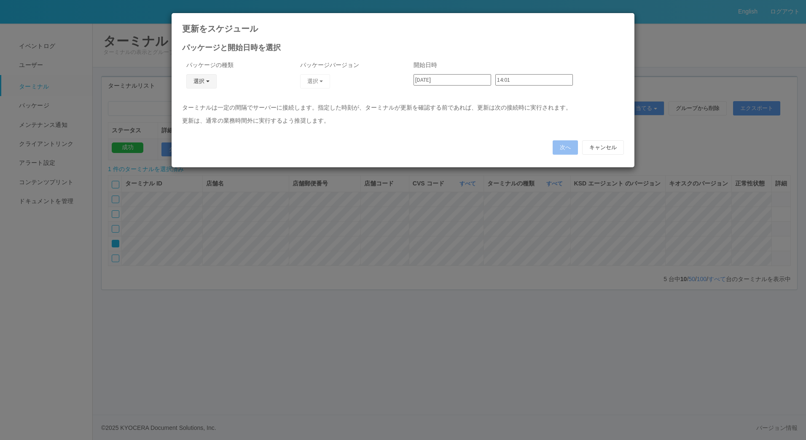
click at [206, 84] on button "選択" at bounding box center [201, 81] width 30 height 14
click at [190, 117] on link "キオスク" at bounding box center [189, 117] width 67 height 13
click at [322, 80] on button "選択" at bounding box center [315, 81] width 30 height 14
click at [303, 107] on link "2.1.5195" at bounding box center [302, 104] width 67 height 13
click at [521, 84] on input "14:01" at bounding box center [534, 79] width 78 height 11
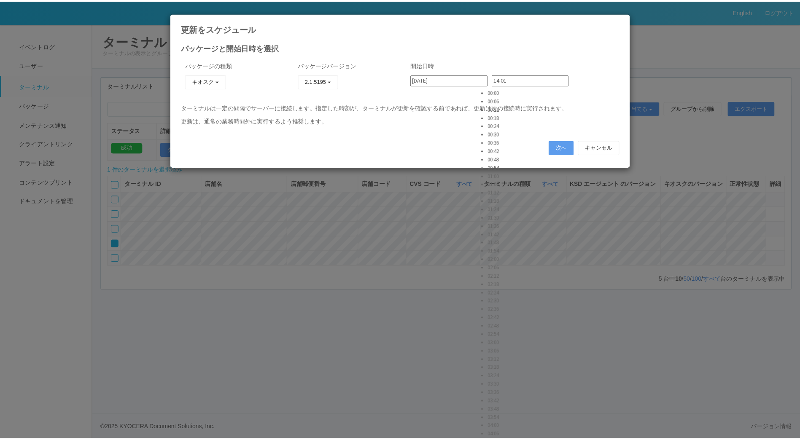
scroll to position [1770, 0]
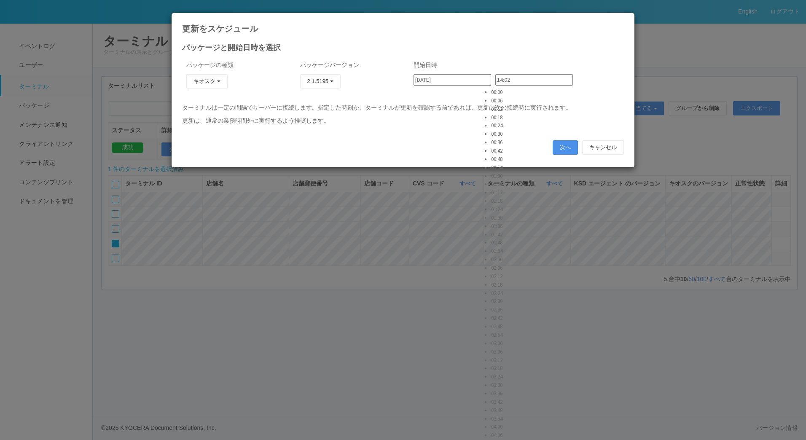
type input "14:02"
click at [560, 145] on button "次へ" at bounding box center [565, 147] width 25 height 14
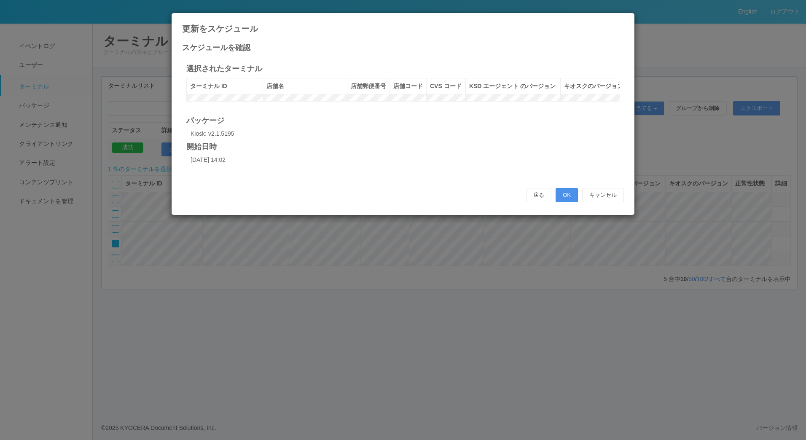
click at [566, 202] on button "OK" at bounding box center [567, 195] width 22 height 14
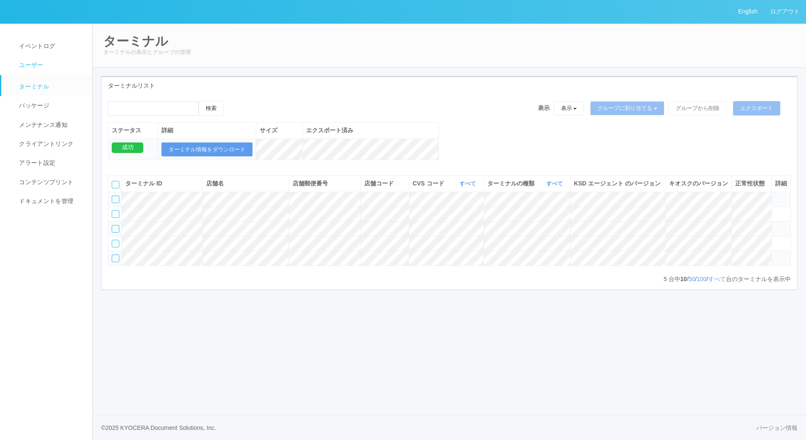
click at [32, 58] on link "ユーザー" at bounding box center [50, 65] width 99 height 19
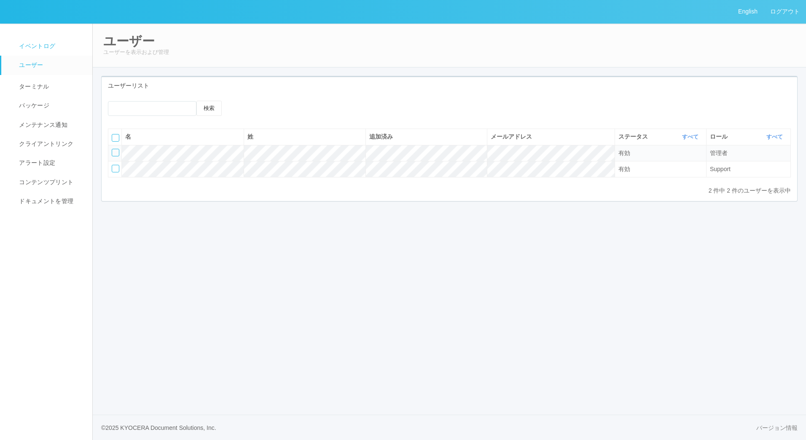
click at [38, 49] on span "イベントログ" at bounding box center [36, 46] width 38 height 7
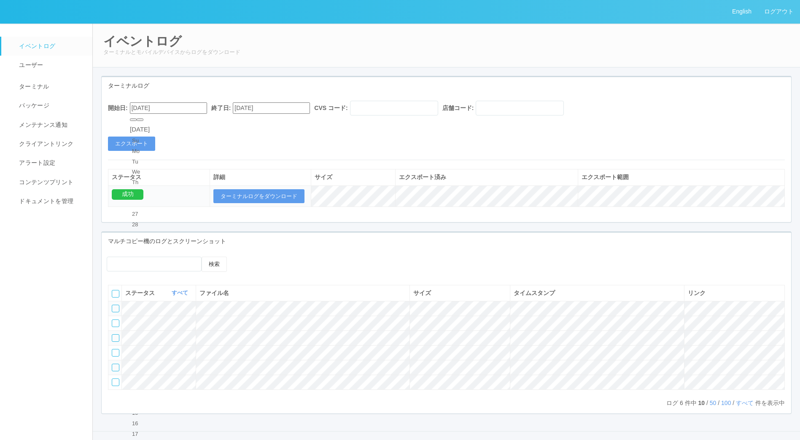
click at [173, 109] on input "[DATE]" at bounding box center [168, 107] width 77 height 11
click at [143, 121] on button "button" at bounding box center [140, 119] width 7 height 3
type input "[DATE]"
click at [132, 147] on button "エクスポート" at bounding box center [131, 144] width 47 height 14
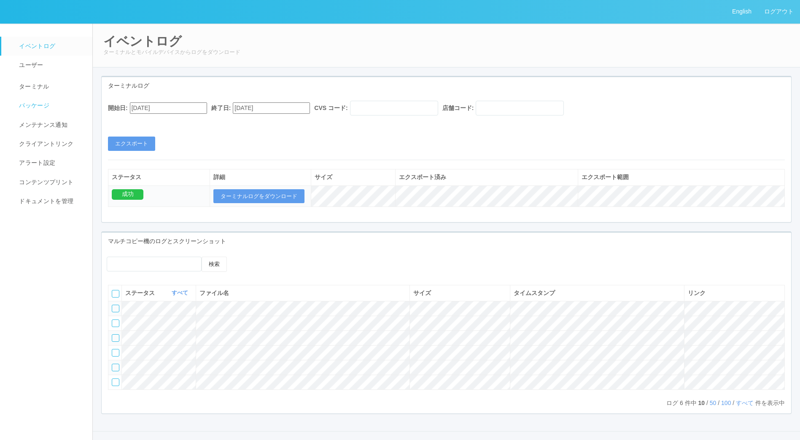
click at [56, 102] on link "パッケージ" at bounding box center [50, 105] width 99 height 19
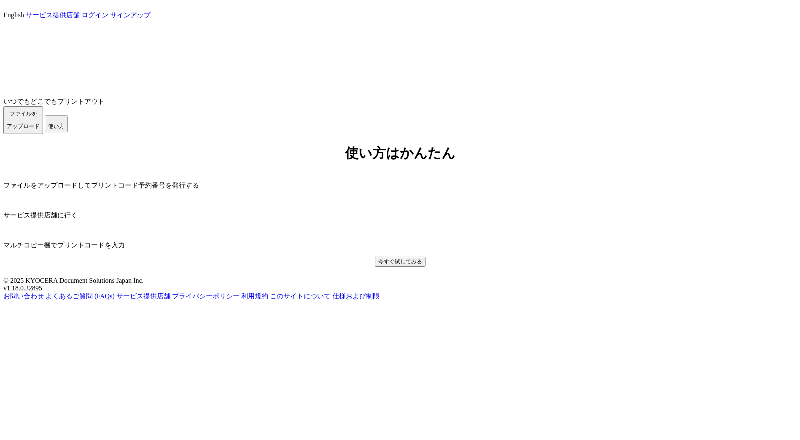
scroll to position [159, 0]
drag, startPoint x: 419, startPoint y: 410, endPoint x: 379, endPoint y: 411, distance: 40.1
click at [379, 292] on div "v1.18.0.32895" at bounding box center [399, 289] width 793 height 8
copy span "v1.18.0.32895"
